Goal: Task Accomplishment & Management: Manage account settings

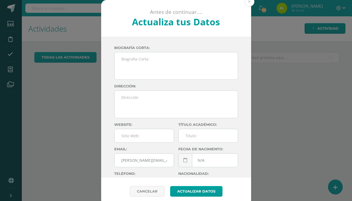
click at [77, 91] on div "Antes de continuar.... Actualiza tus Datos Morales Sierra Alejandra CnaHawWkMZe…" at bounding box center [176, 103] width 348 height 206
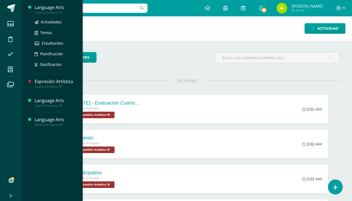
click at [56, 8] on div "Language Arts" at bounding box center [55, 7] width 41 height 6
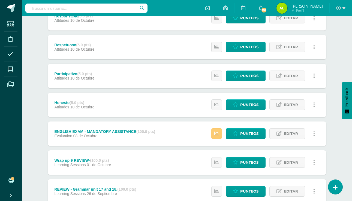
scroll to position [259, 0]
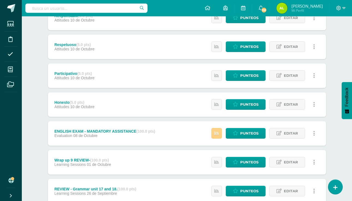
click at [217, 136] on link at bounding box center [216, 133] width 11 height 11
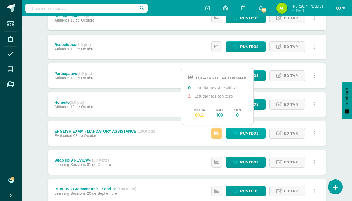
click at [233, 134] on link "Punteos" at bounding box center [246, 133] width 40 height 11
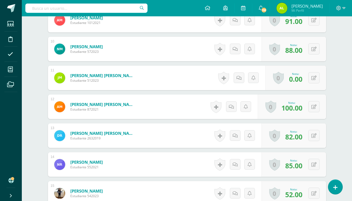
scroll to position [423, 0]
click at [313, 79] on icon at bounding box center [314, 78] width 5 height 5
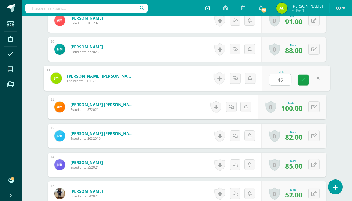
type input "45"
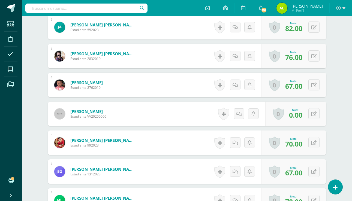
scroll to position [211, 0]
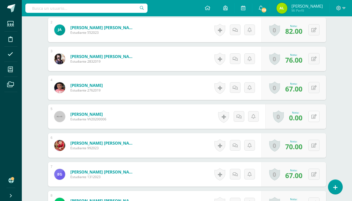
click at [309, 117] on button at bounding box center [314, 116] width 11 height 11
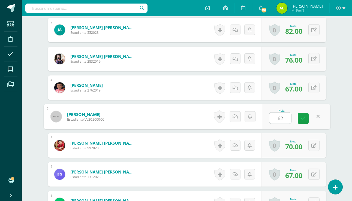
type input "62"
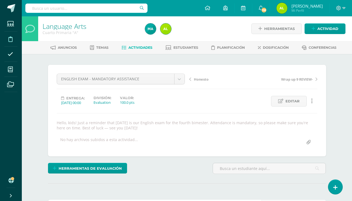
scroll to position [0, 0]
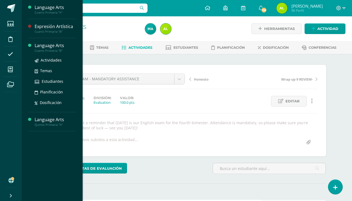
click at [56, 46] on div "Language Arts" at bounding box center [55, 46] width 41 height 6
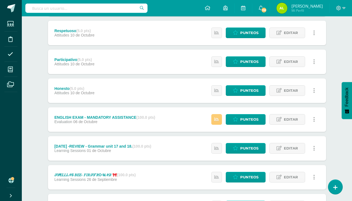
scroll to position [274, 0]
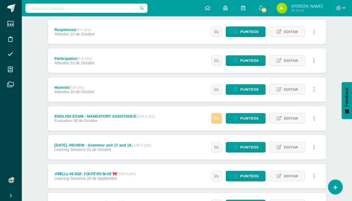
click at [215, 116] on icon at bounding box center [216, 118] width 5 height 5
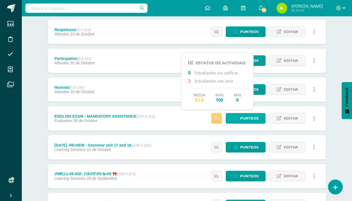
click at [242, 116] on span "Punteos" at bounding box center [249, 118] width 18 height 10
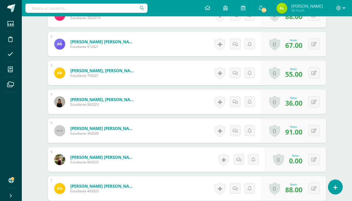
scroll to position [220, 0]
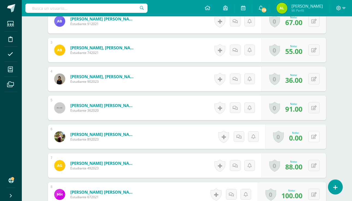
click at [315, 140] on button at bounding box center [314, 136] width 11 height 11
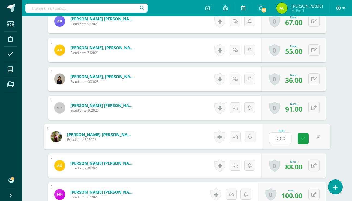
scroll to position [220, 0]
type input "48"
click at [303, 139] on icon at bounding box center [303, 138] width 5 height 5
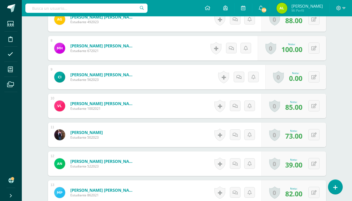
scroll to position [375, 0]
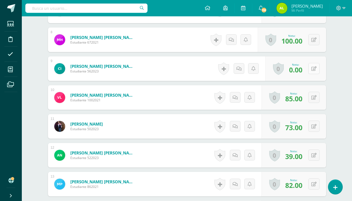
click at [318, 67] on button at bounding box center [314, 68] width 11 height 11
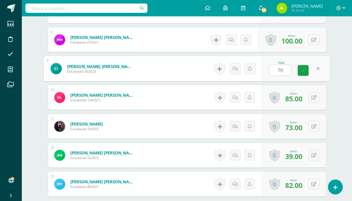
type input "70"
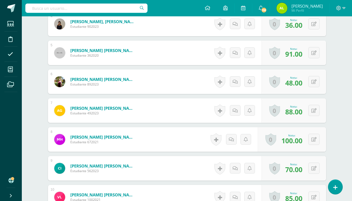
scroll to position [84, 0]
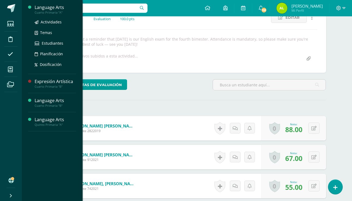
click at [57, 8] on div "Language Arts" at bounding box center [55, 7] width 41 height 6
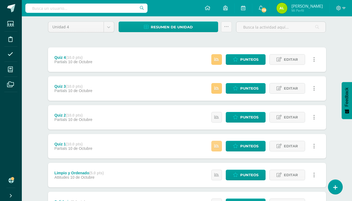
scroll to position [46, 0]
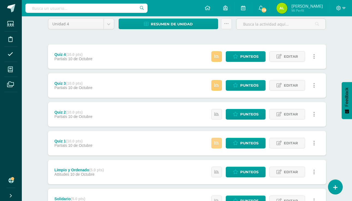
click at [218, 140] on link at bounding box center [216, 143] width 11 height 11
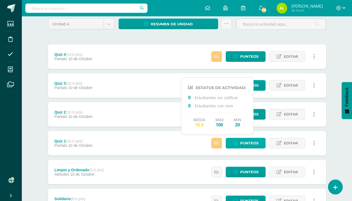
click at [246, 144] on span "Punteos" at bounding box center [249, 143] width 18 height 10
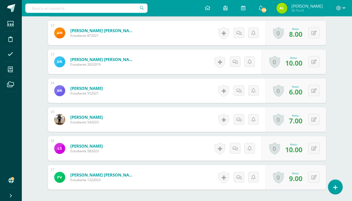
scroll to position [514, 0]
